Goal: Transaction & Acquisition: Obtain resource

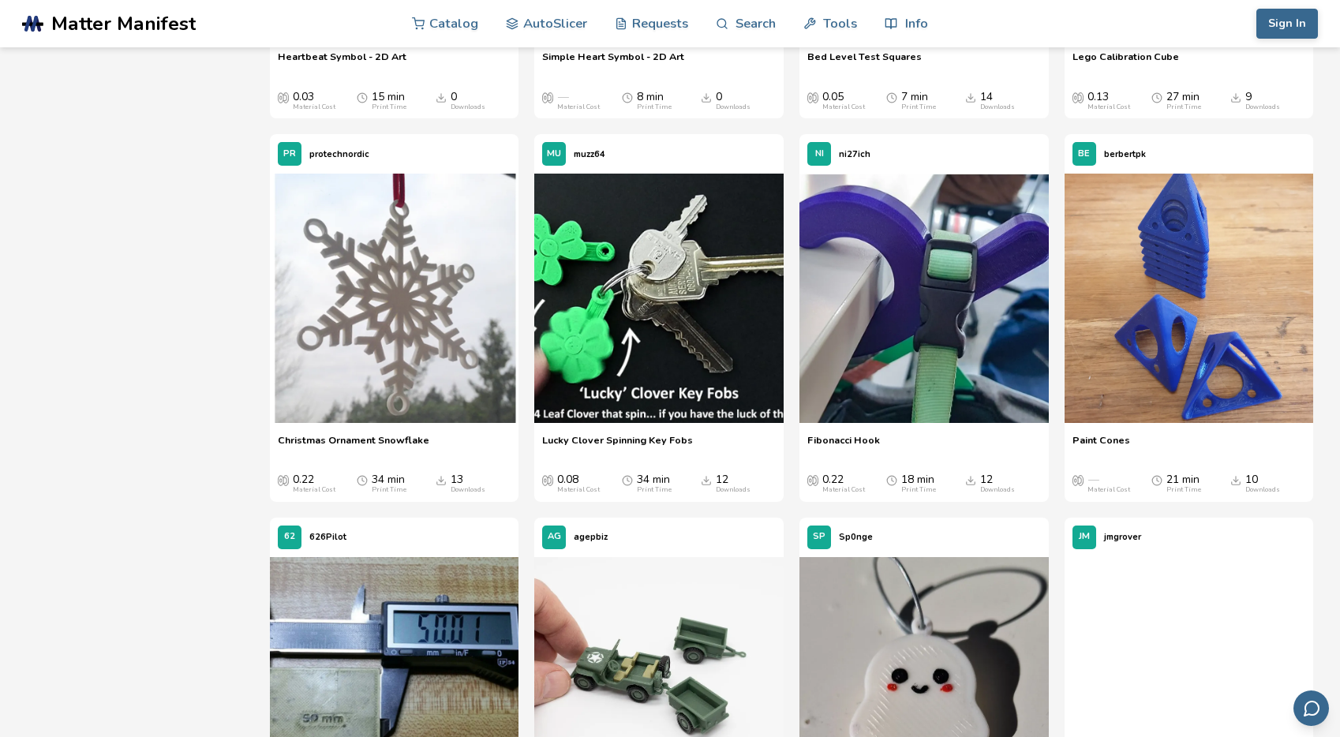
scroll to position [3456, 0]
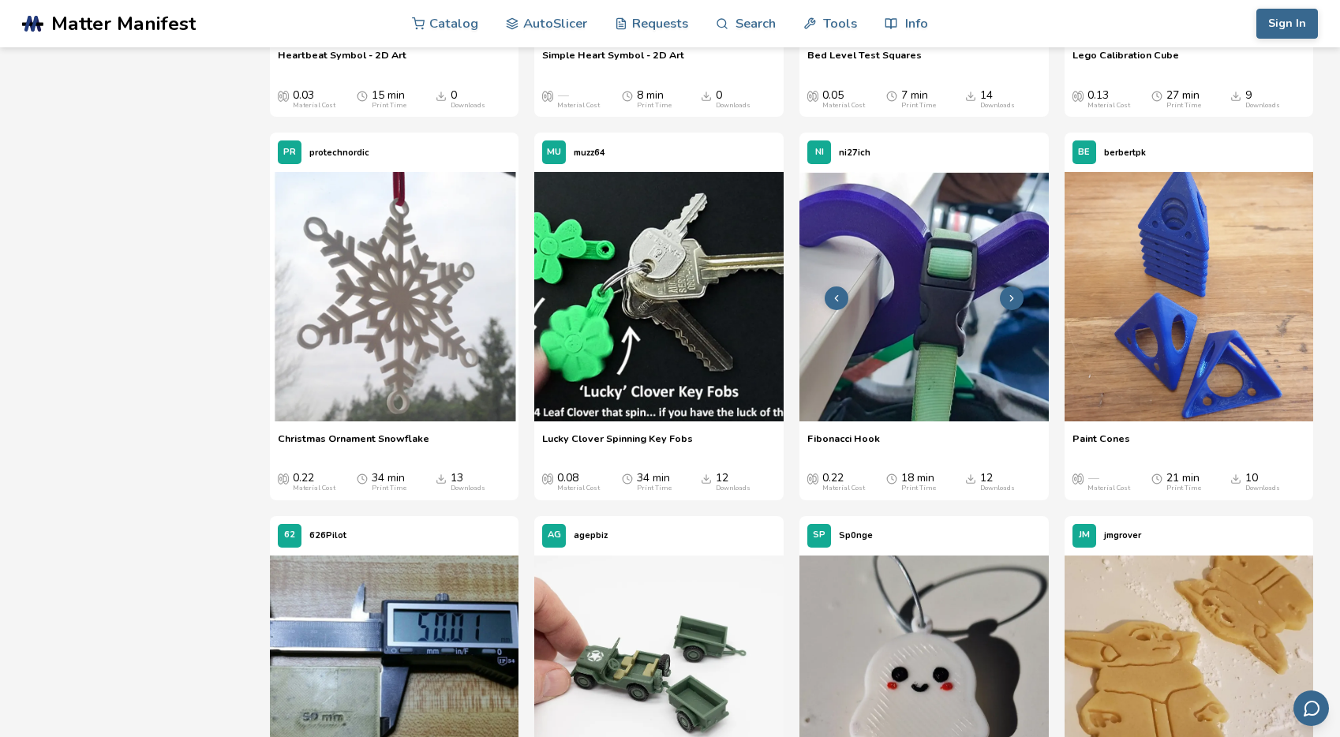
click at [909, 359] on img at bounding box center [923, 296] width 249 height 249
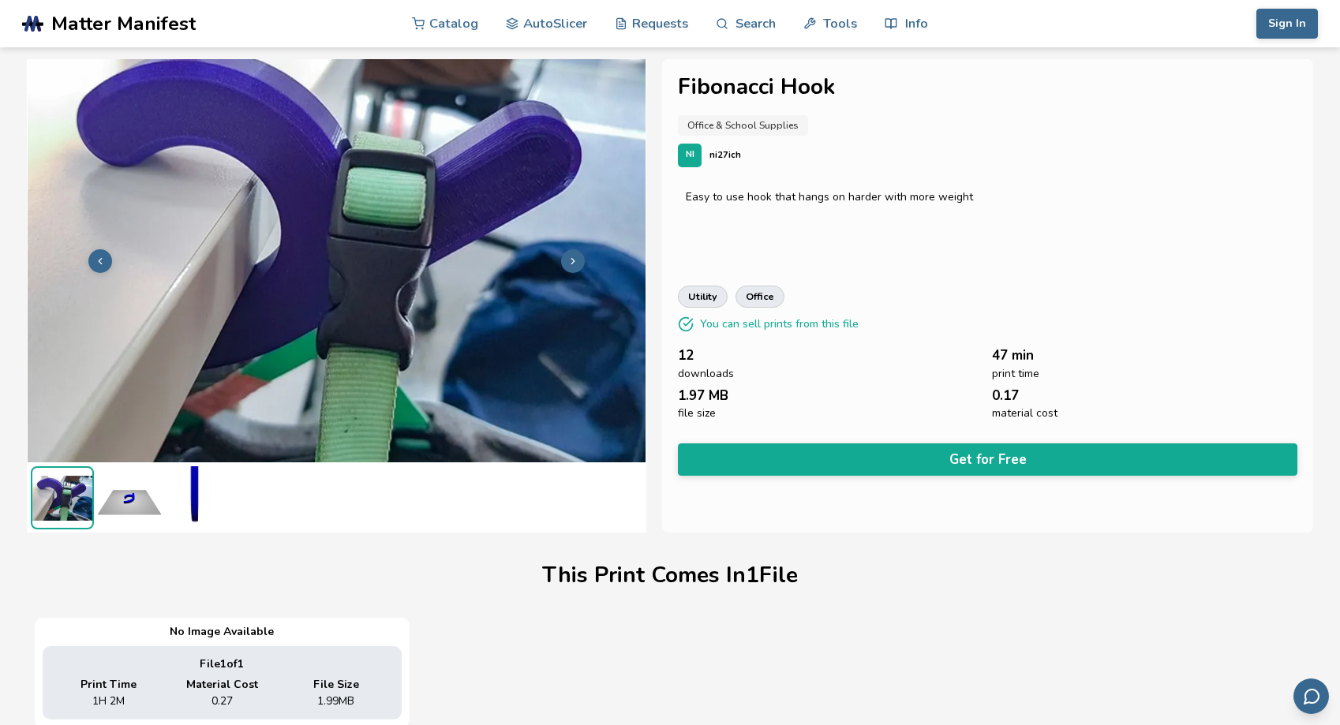
click at [561, 263] on button at bounding box center [573, 261] width 24 height 24
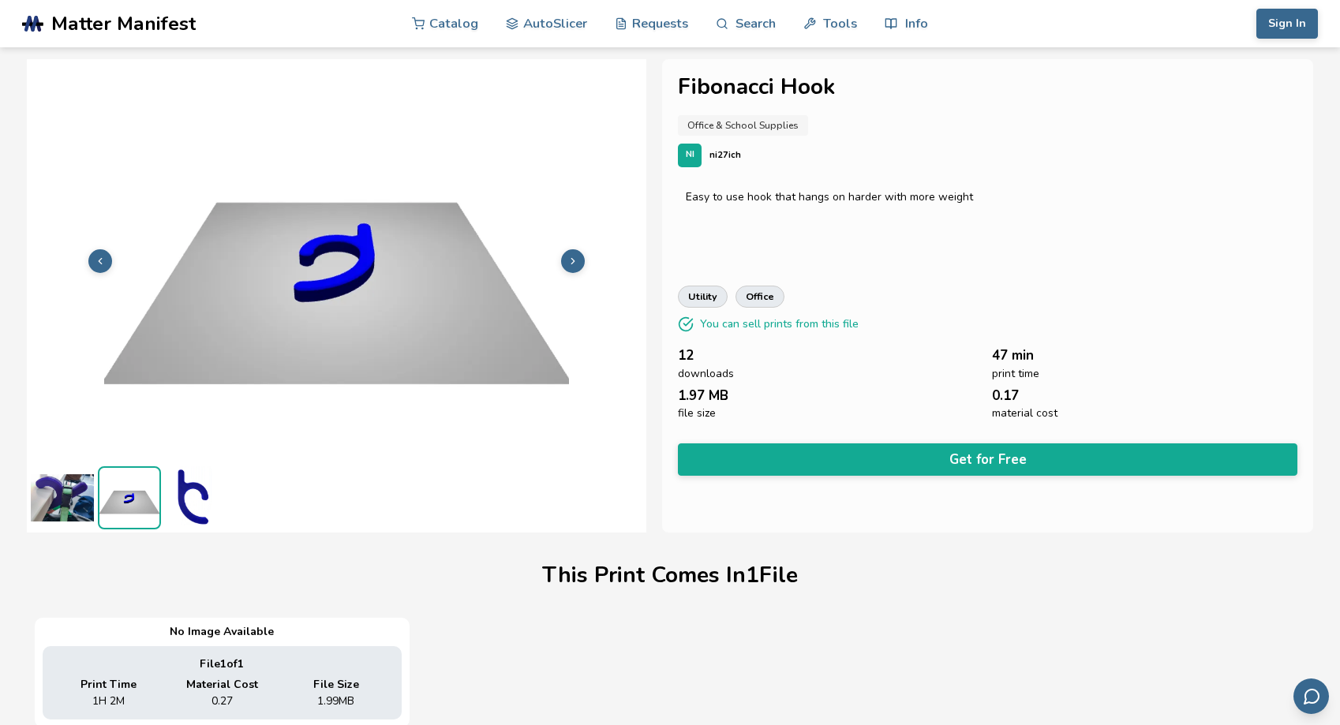
click at [561, 263] on button at bounding box center [573, 261] width 24 height 24
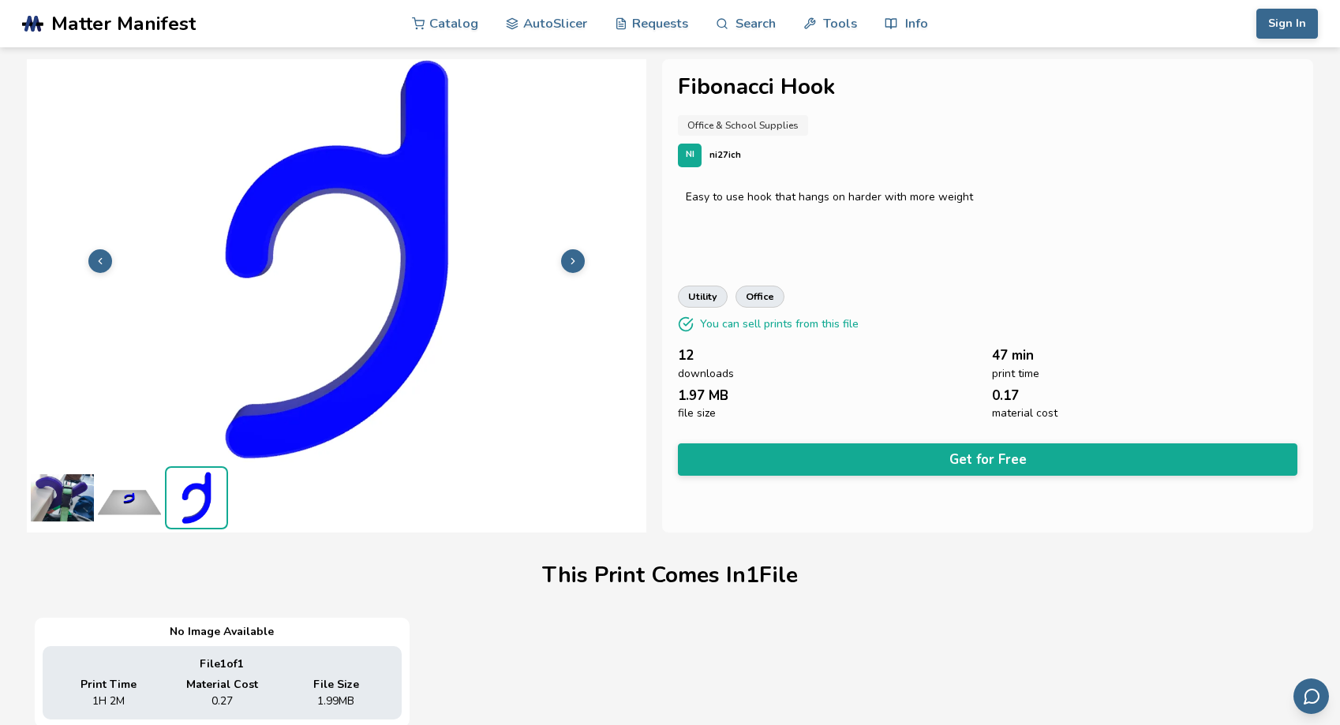
click at [67, 478] on img at bounding box center [62, 497] width 63 height 63
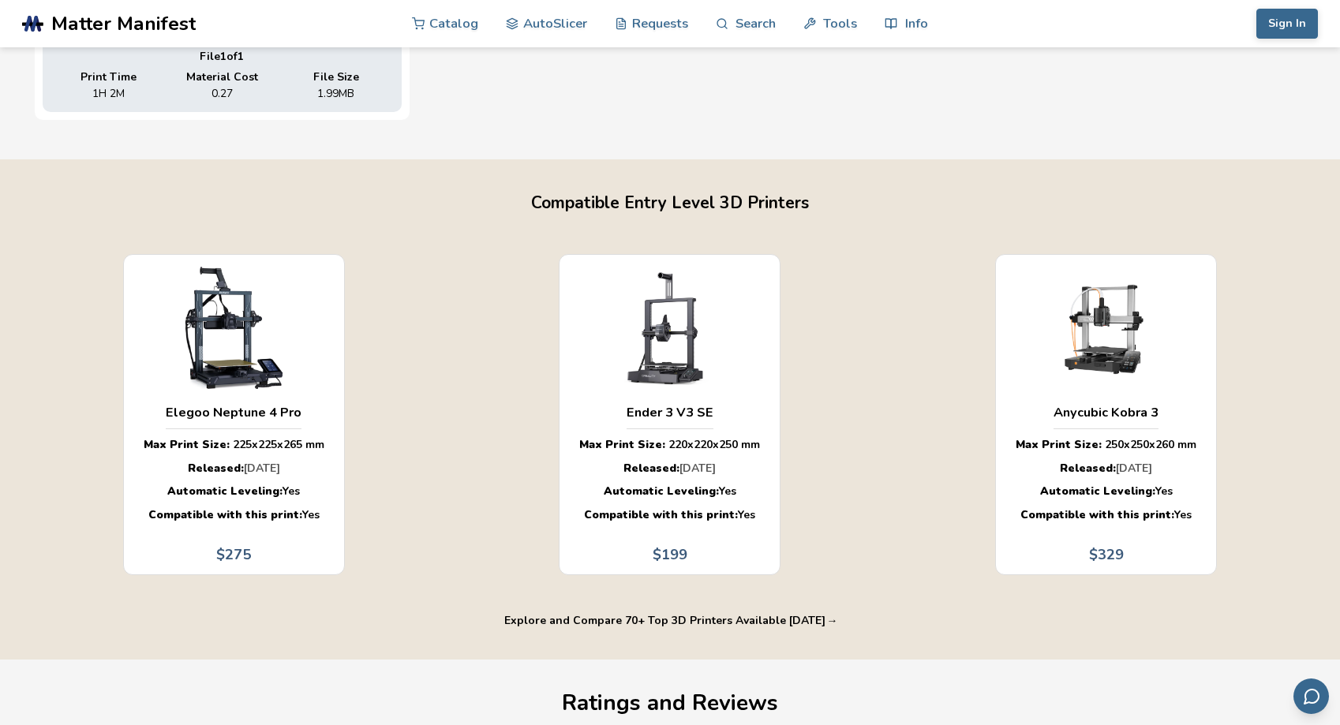
scroll to position [622, 0]
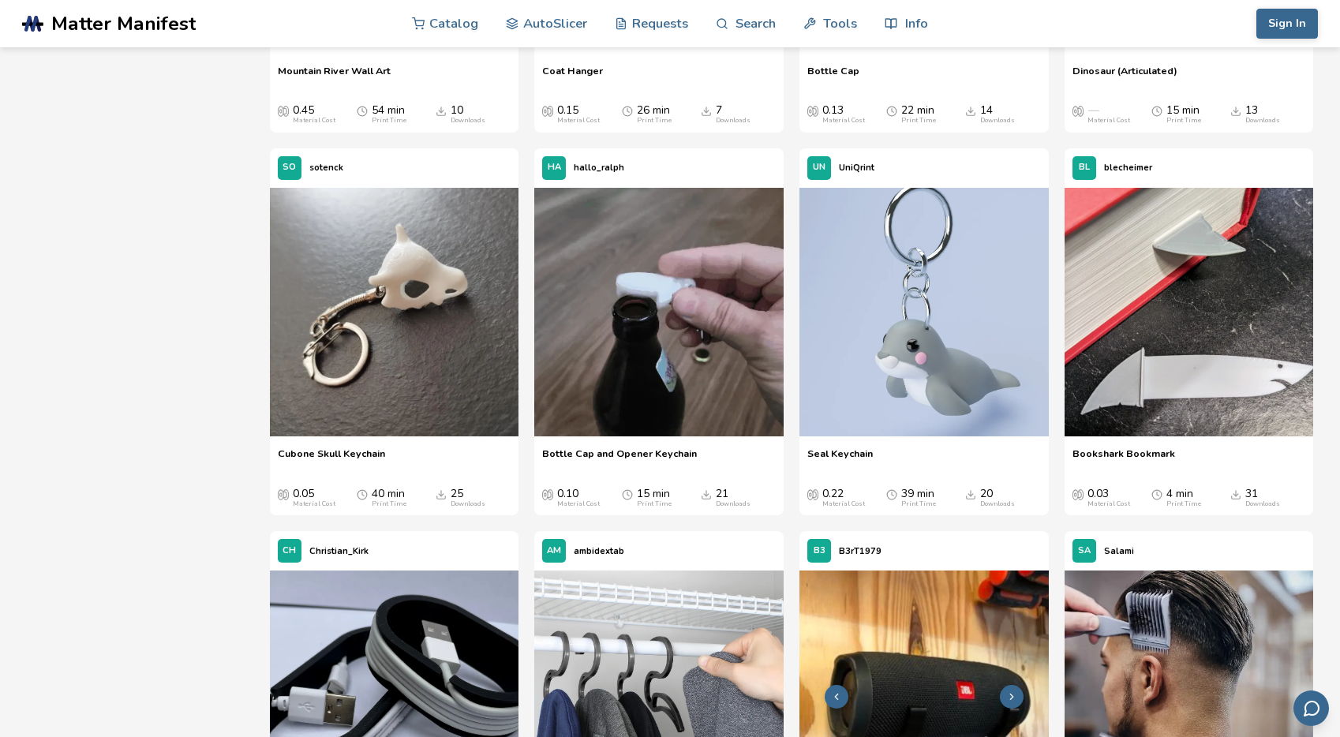
scroll to position [1338, 0]
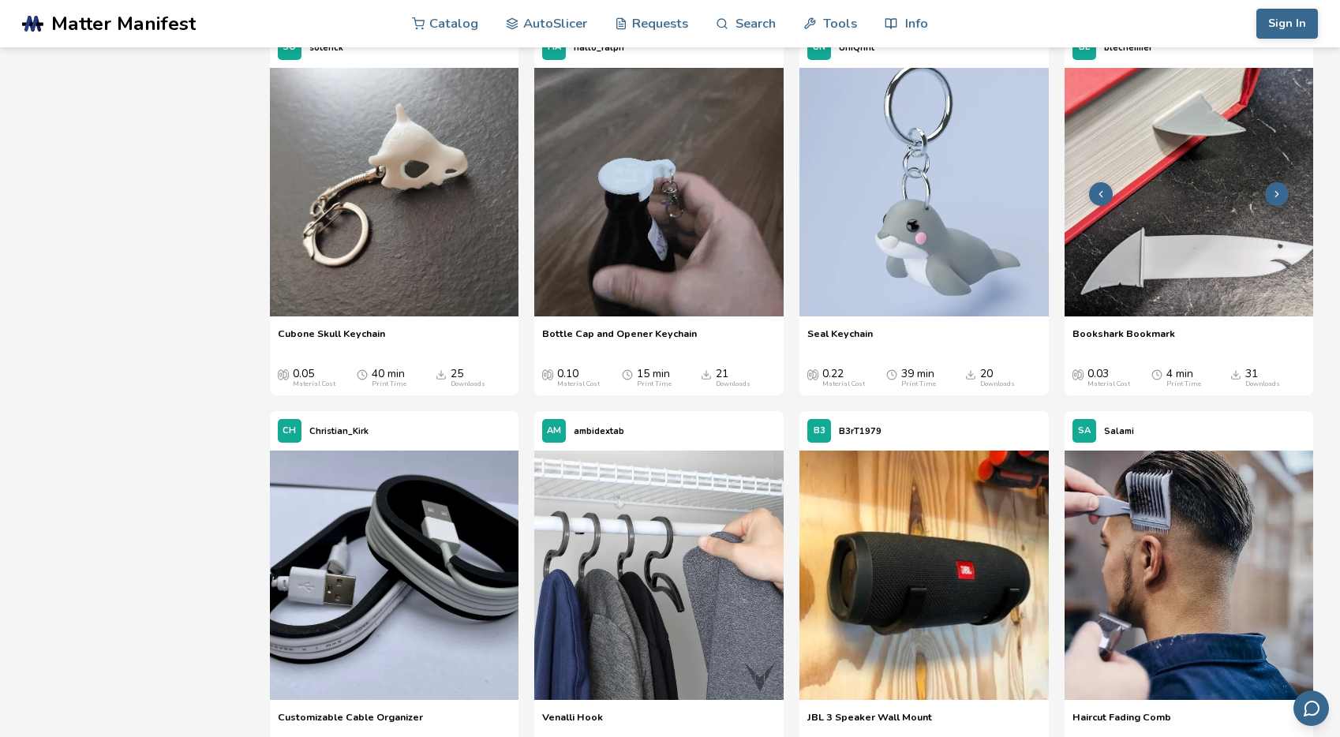
click at [1184, 317] on img at bounding box center [1189, 192] width 249 height 249
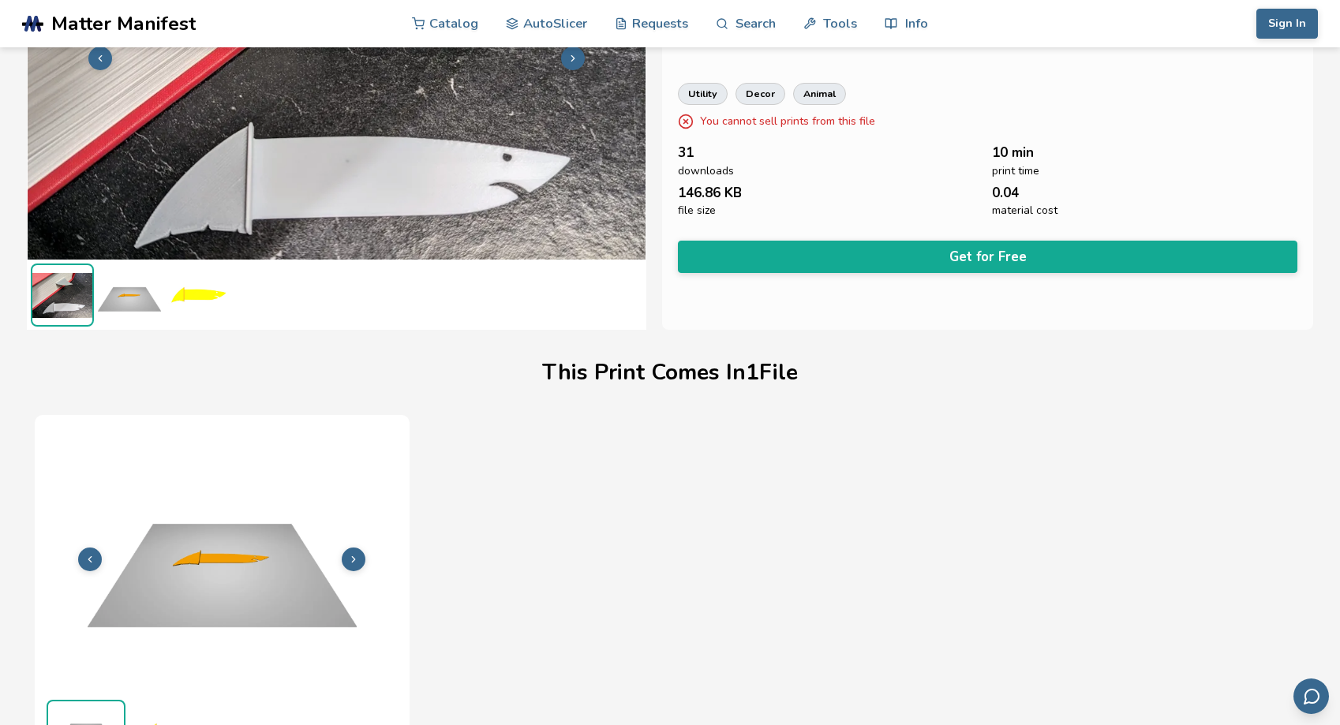
scroll to position [204, 0]
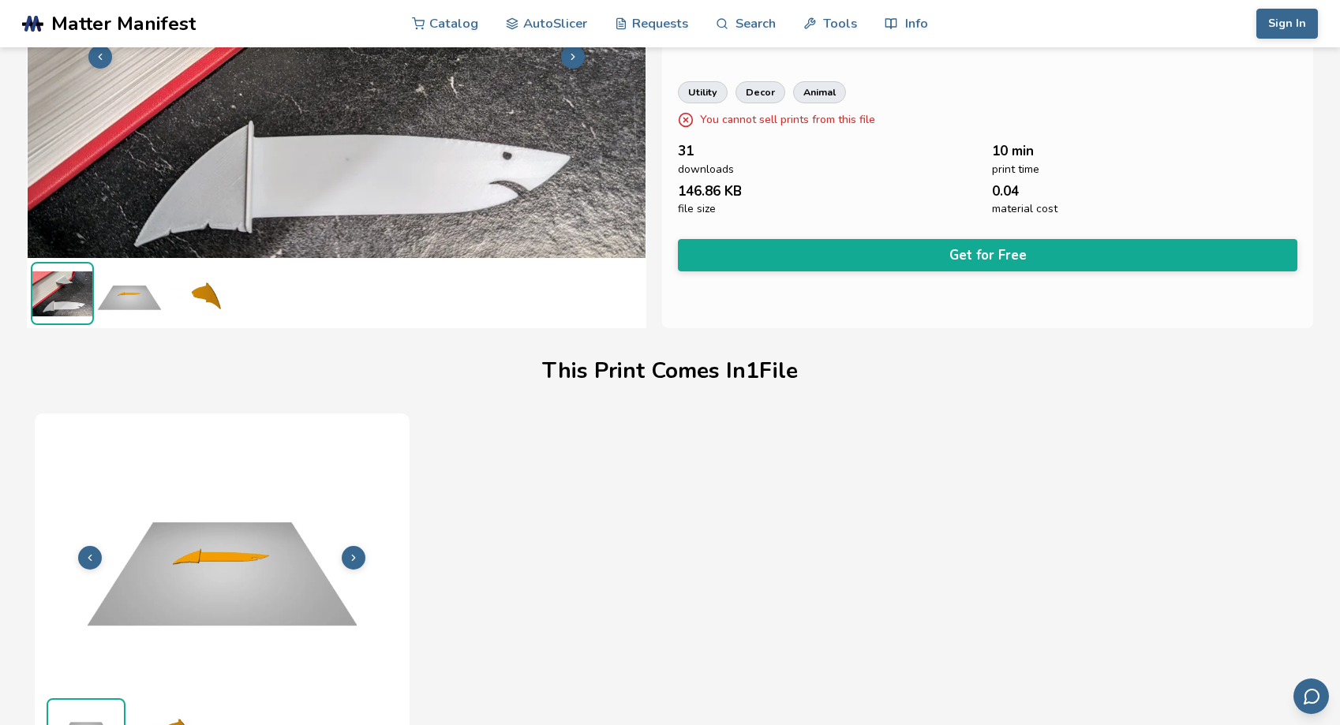
click at [115, 307] on img at bounding box center [129, 293] width 63 height 63
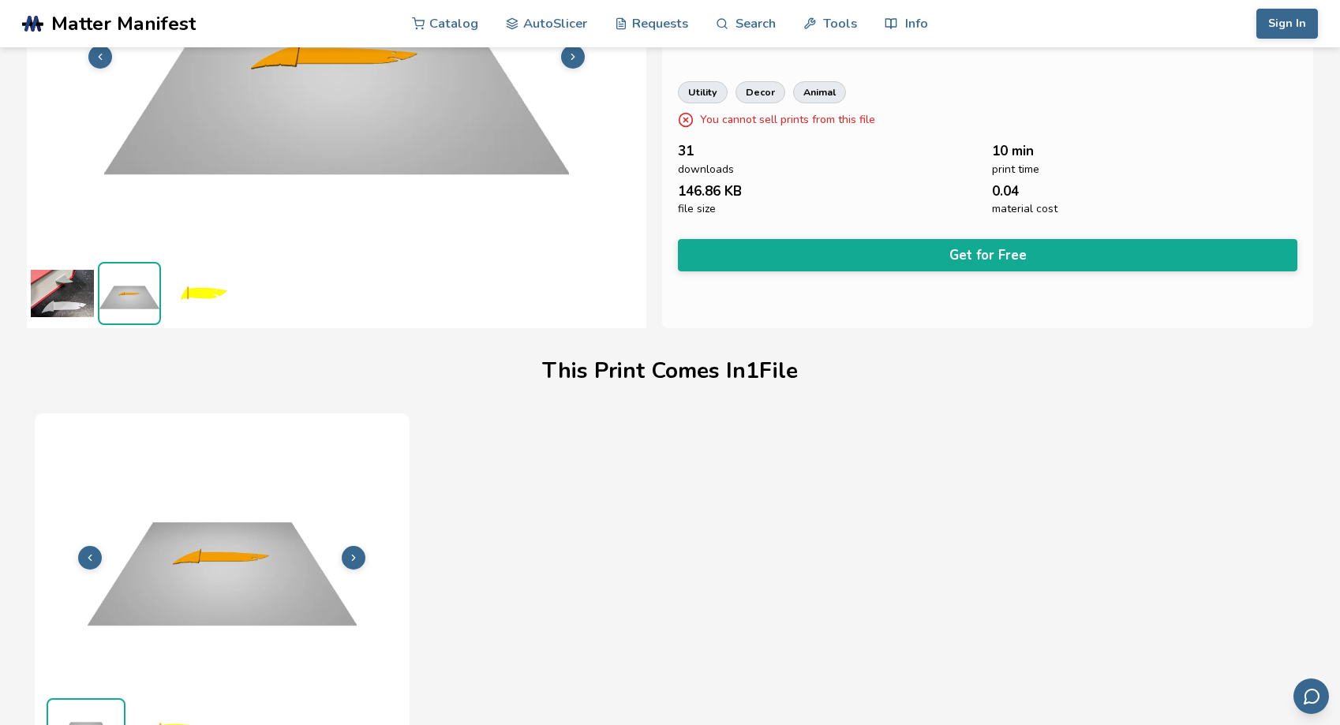
scroll to position [0, 0]
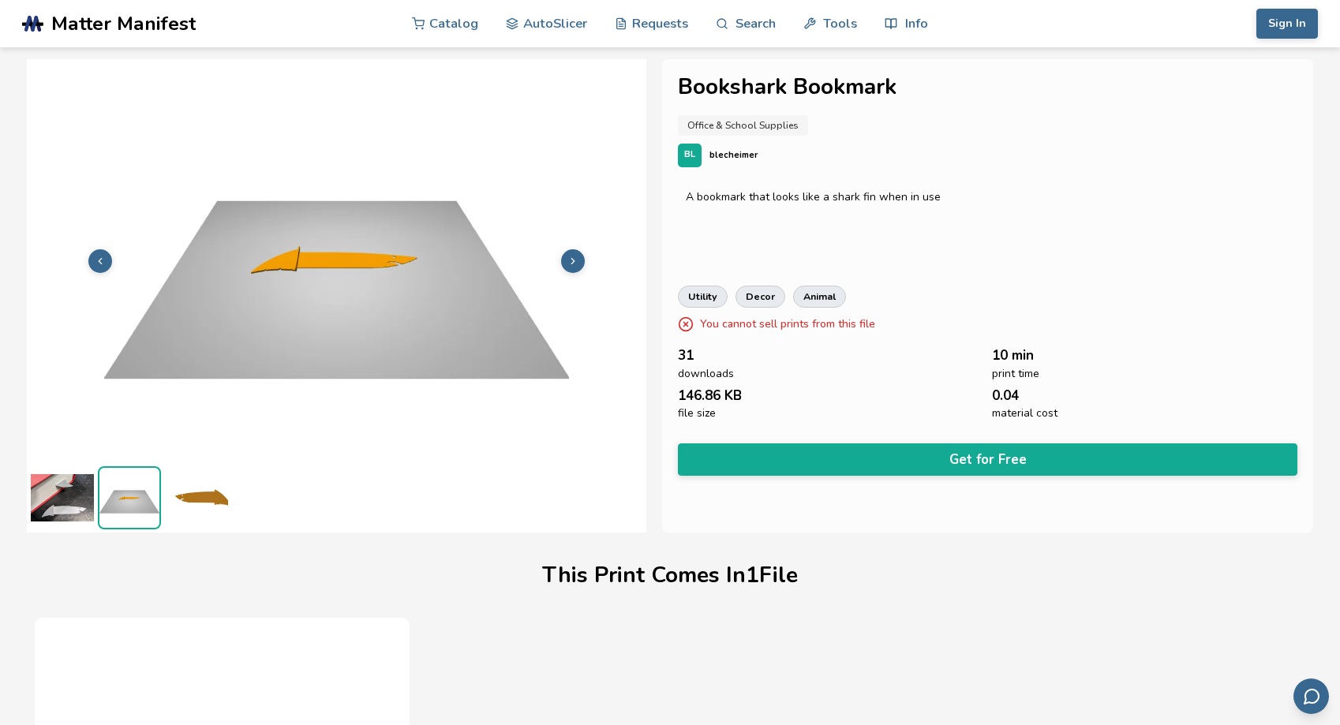
click at [187, 503] on img at bounding box center [196, 497] width 63 height 63
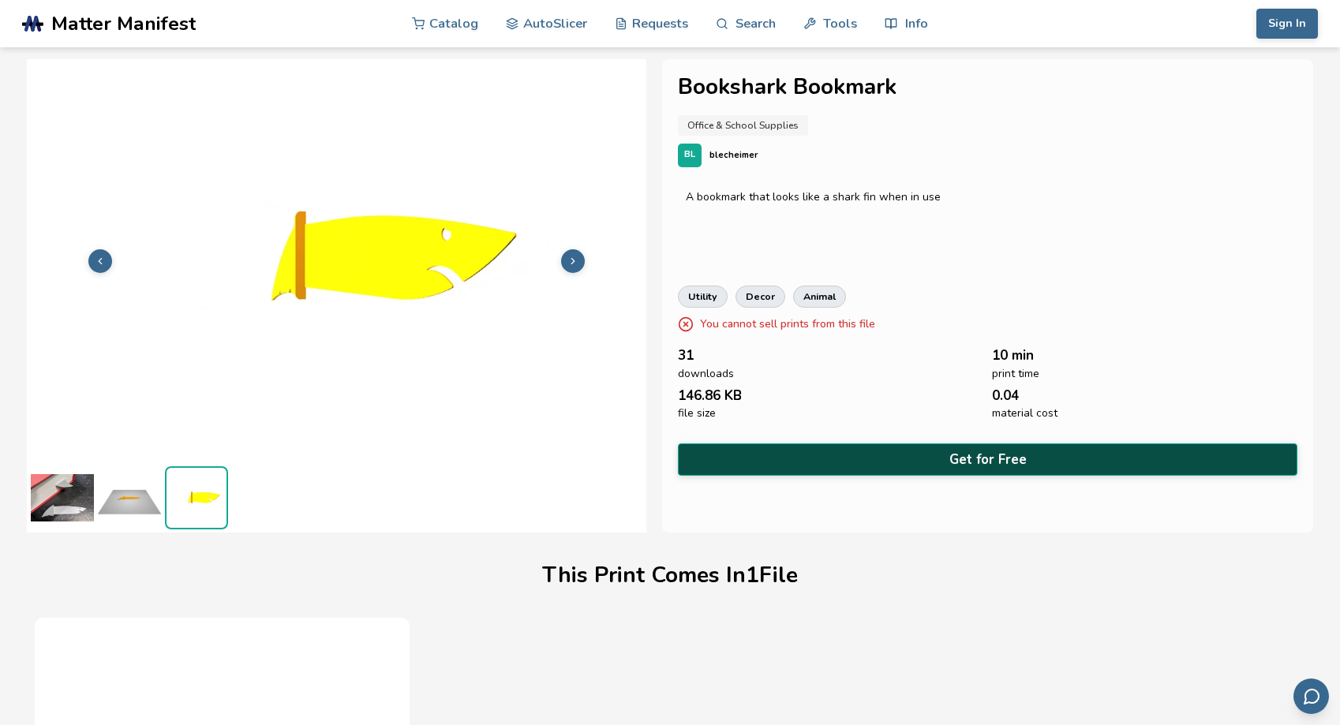
click at [791, 458] on button "Get for Free" at bounding box center [987, 459] width 619 height 32
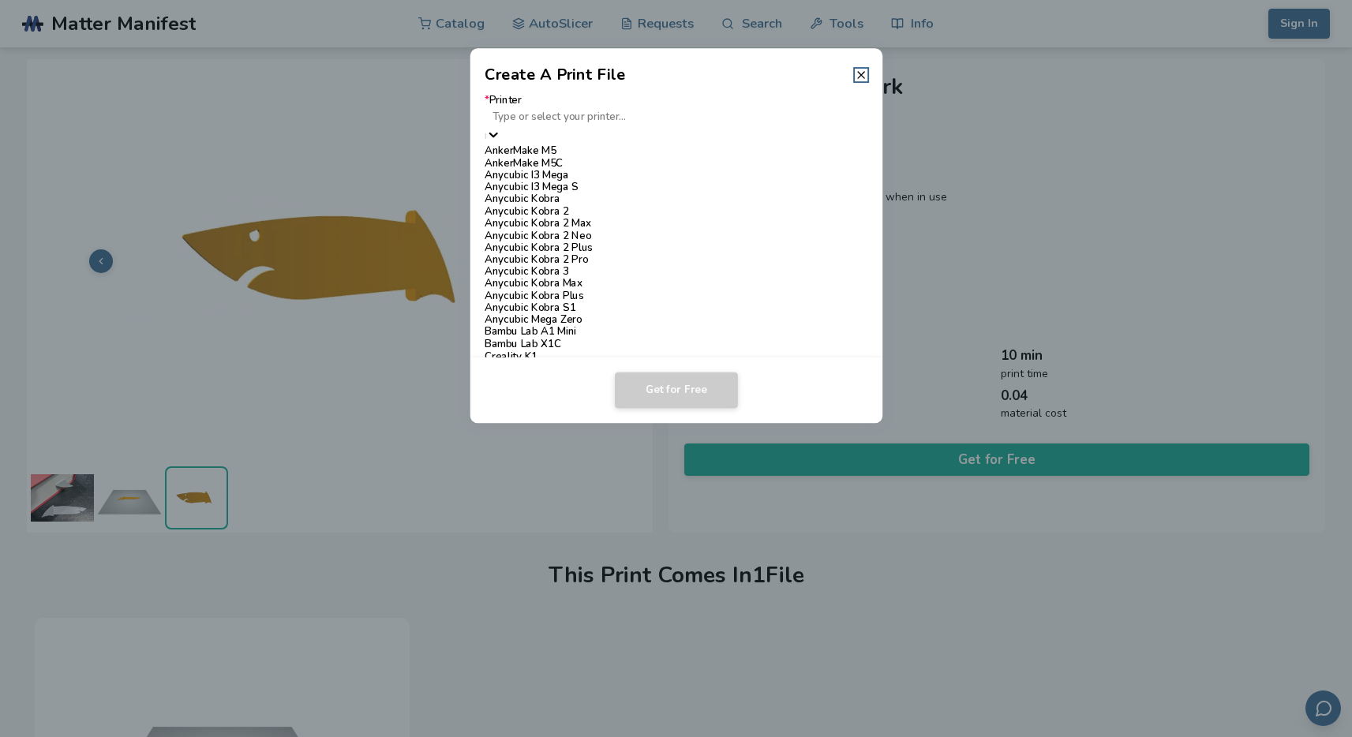
click at [612, 124] on div at bounding box center [676, 116] width 368 height 15
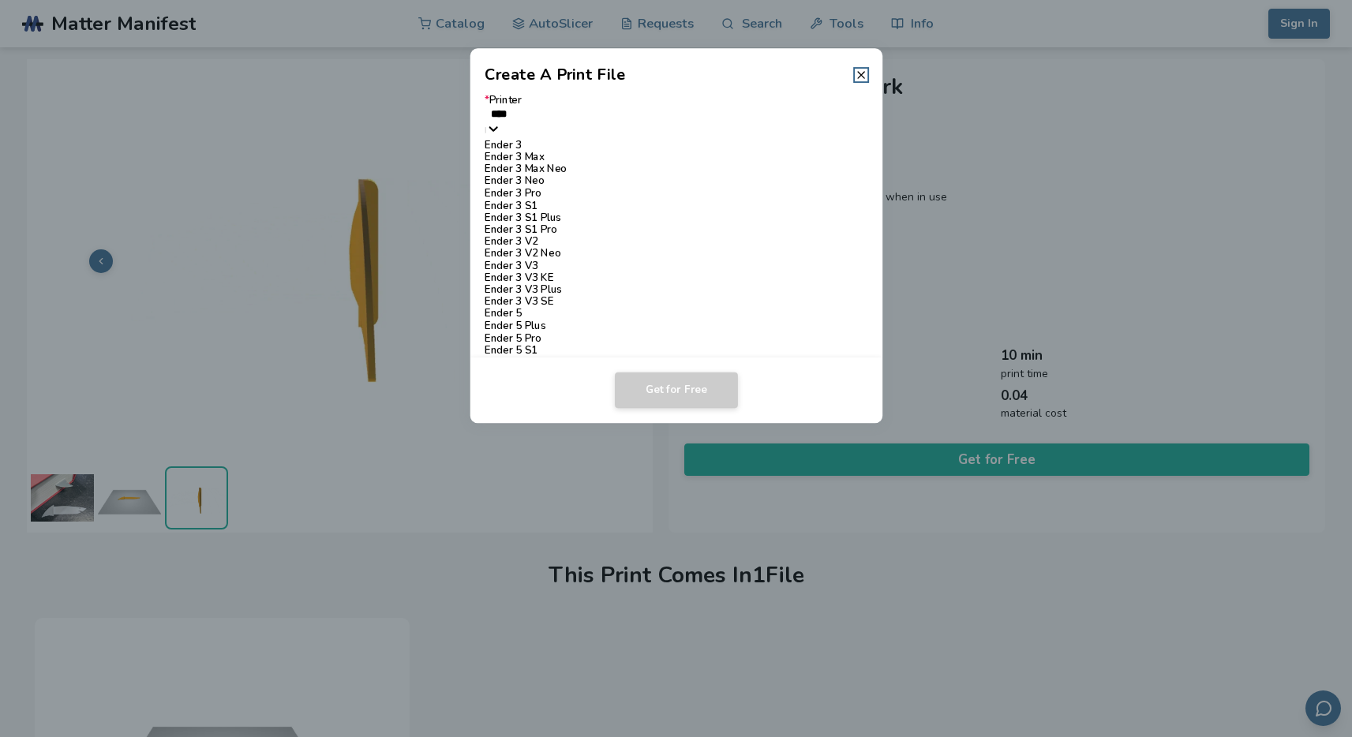
type input "*****"
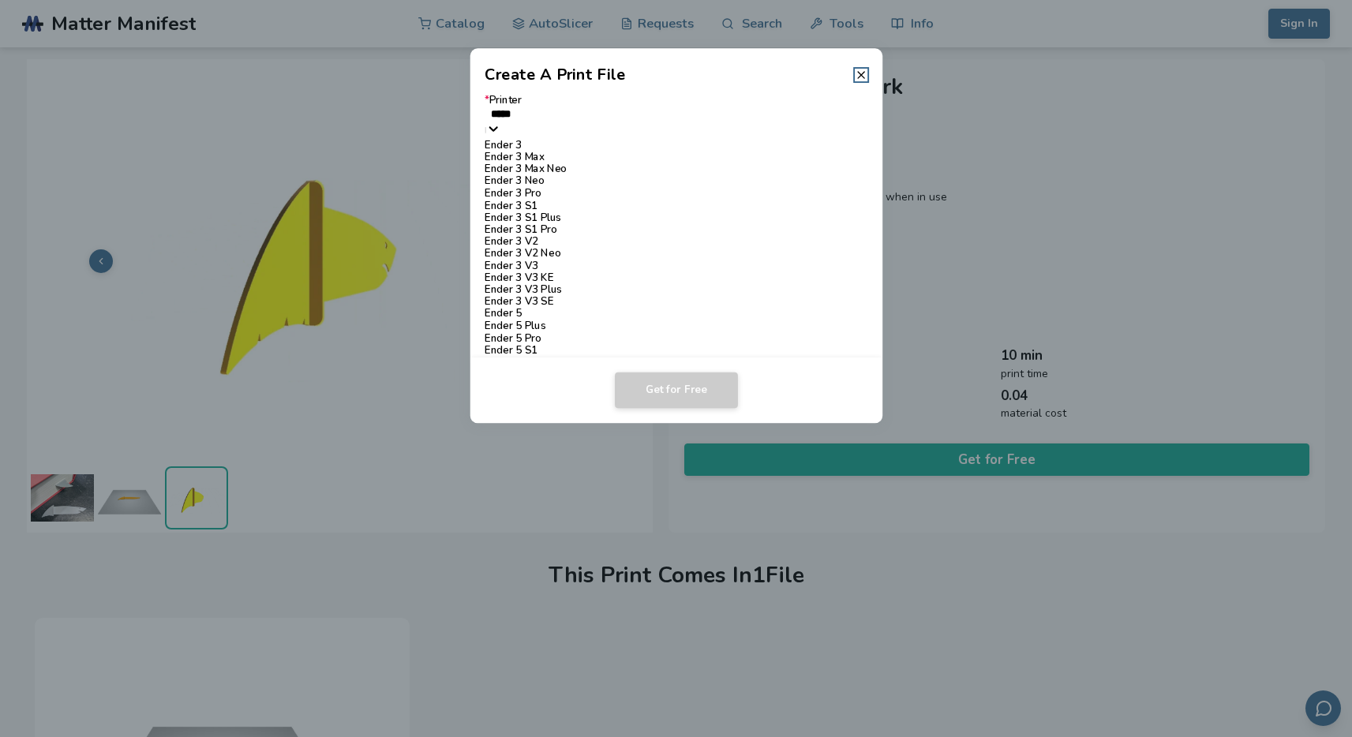
click at [602, 200] on div "Ender 3 Pro" at bounding box center [676, 194] width 383 height 12
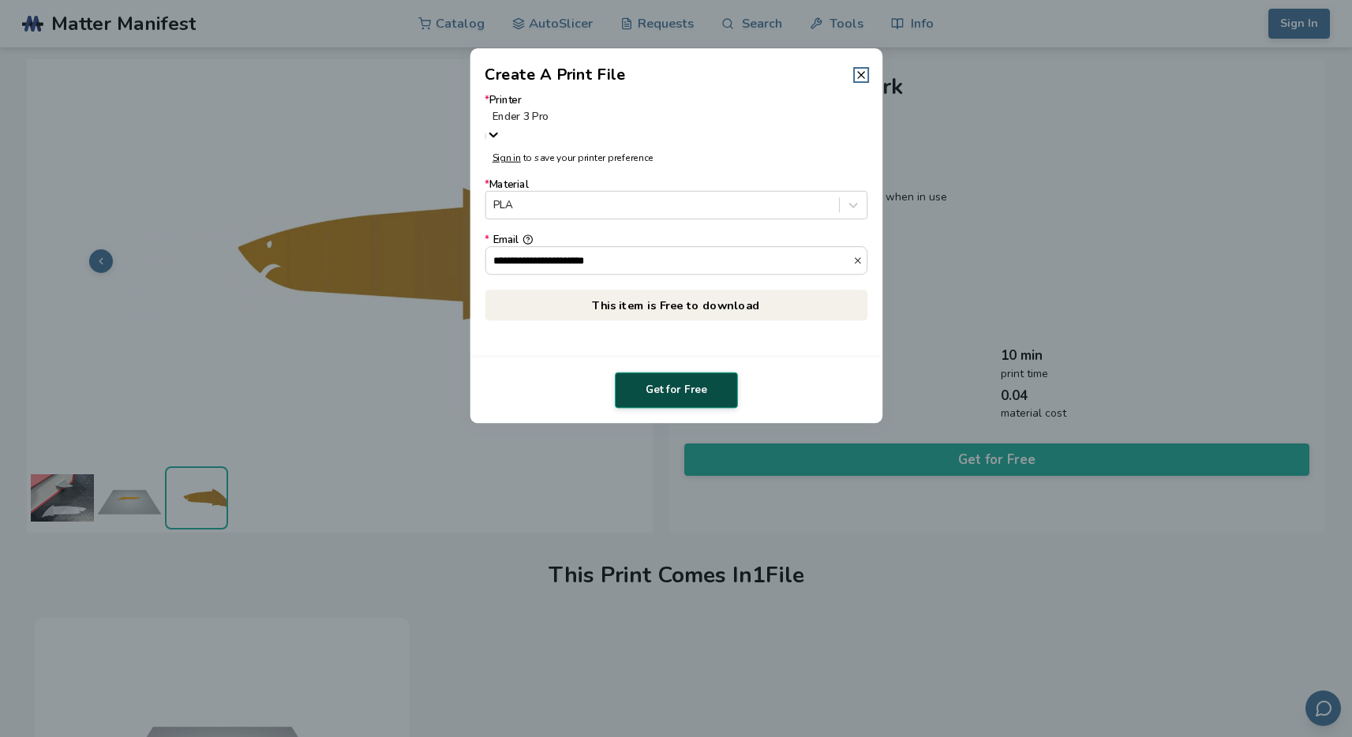
click at [668, 390] on button "Get for Free" at bounding box center [676, 390] width 123 height 36
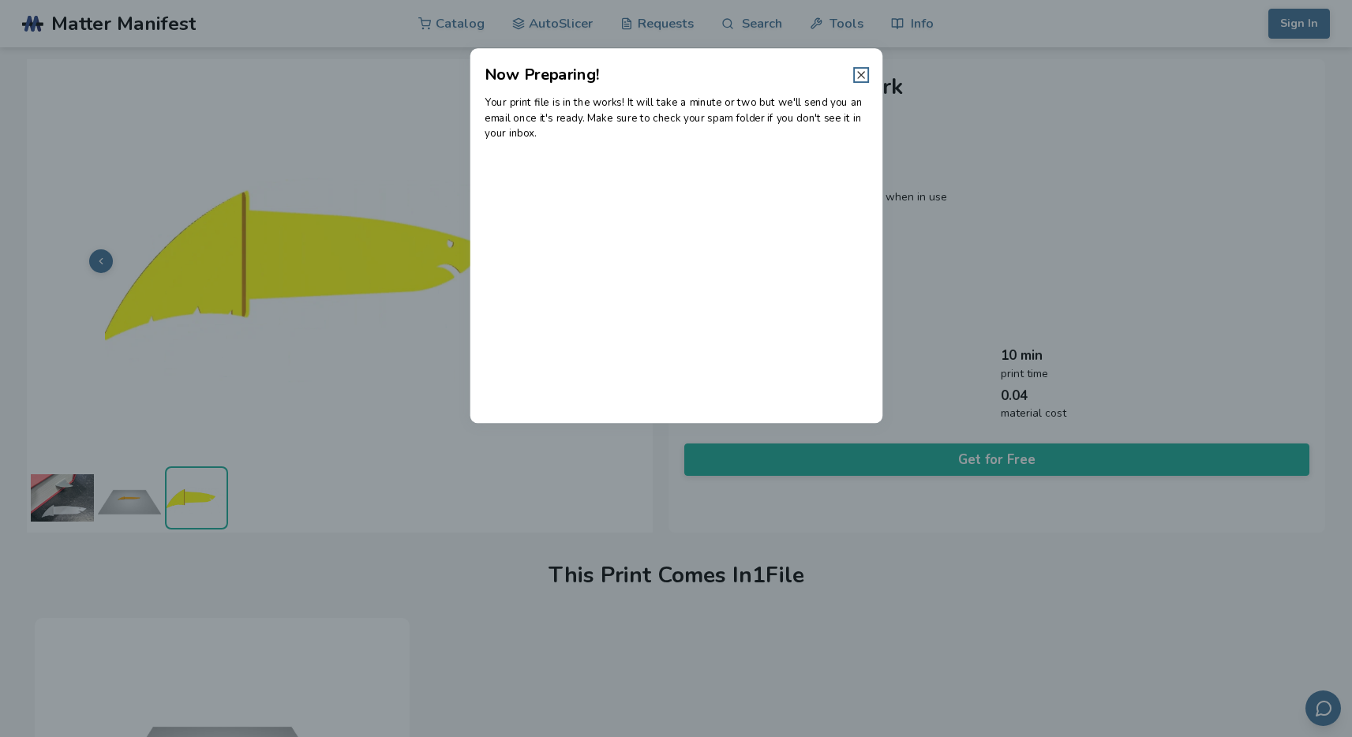
click at [858, 74] on icon at bounding box center [861, 75] width 13 height 13
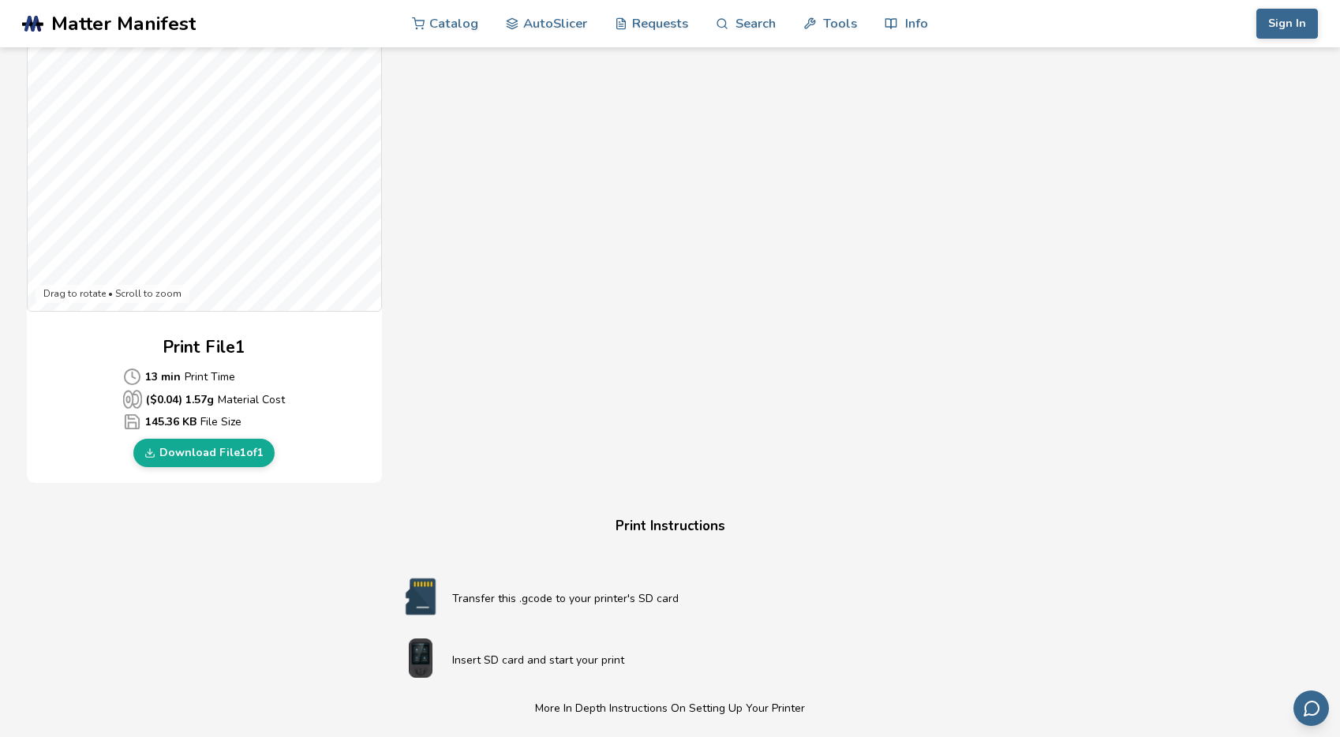
scroll to position [596, 0]
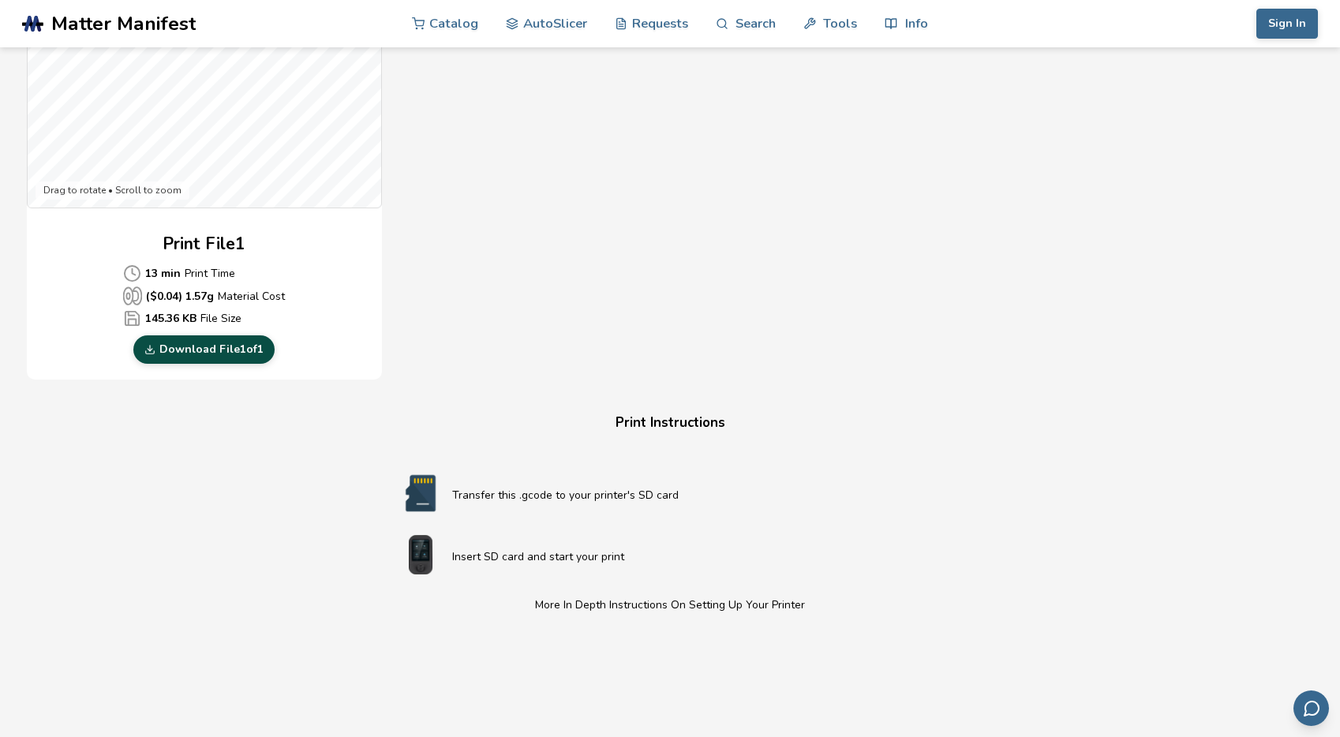
click at [244, 354] on link "Download File 1 of 1" at bounding box center [203, 349] width 141 height 28
click at [494, 332] on div "Gcode Preview Drag to rotate • Scroll to zoom Print File 1 13 min Print Time ($…" at bounding box center [500, 93] width 947 height 574
